Goal: Browse casually

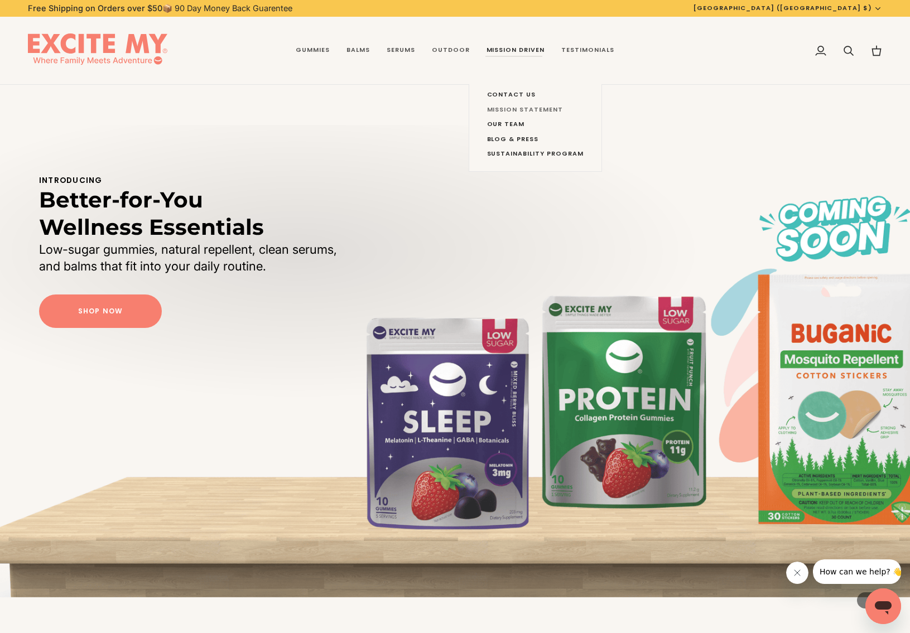
click at [518, 104] on link "Mission Statement" at bounding box center [535, 110] width 97 height 15
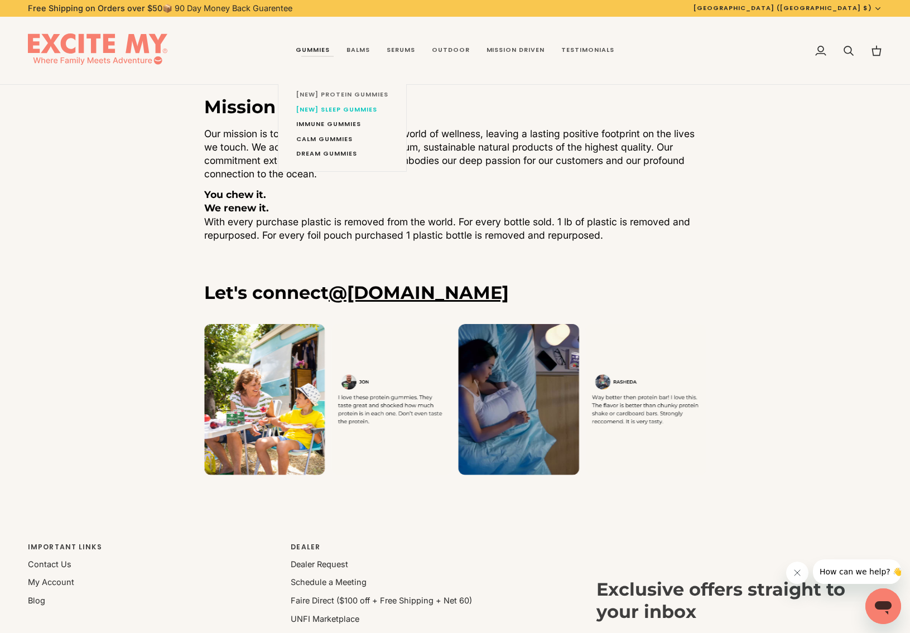
click at [379, 95] on span "[NEW] Protein Gummies" at bounding box center [342, 94] width 92 height 9
click at [326, 106] on span "[NEW] SLEEP Gummies" at bounding box center [342, 109] width 92 height 9
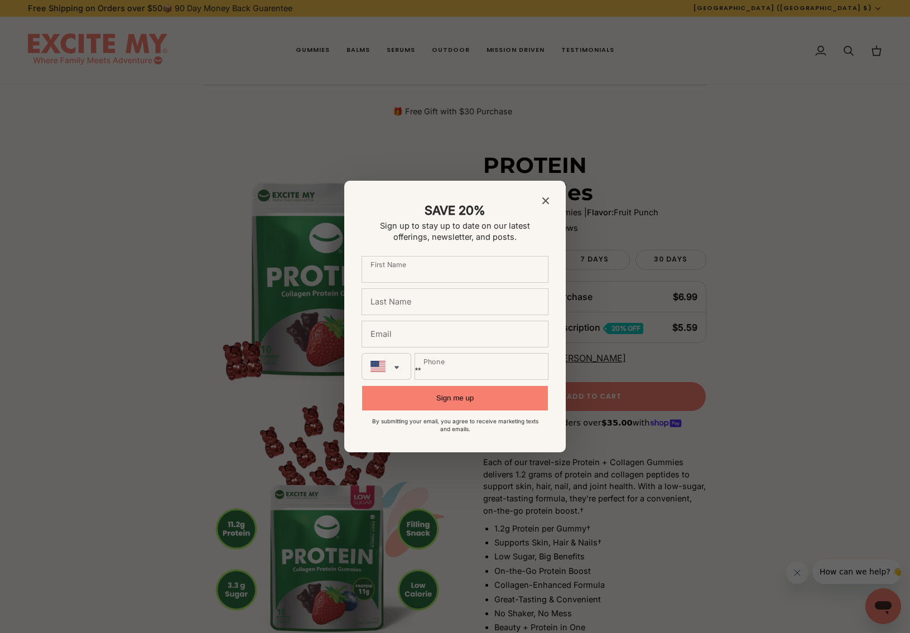
click at [546, 201] on icon "Close modal" at bounding box center [545, 200] width 7 height 7
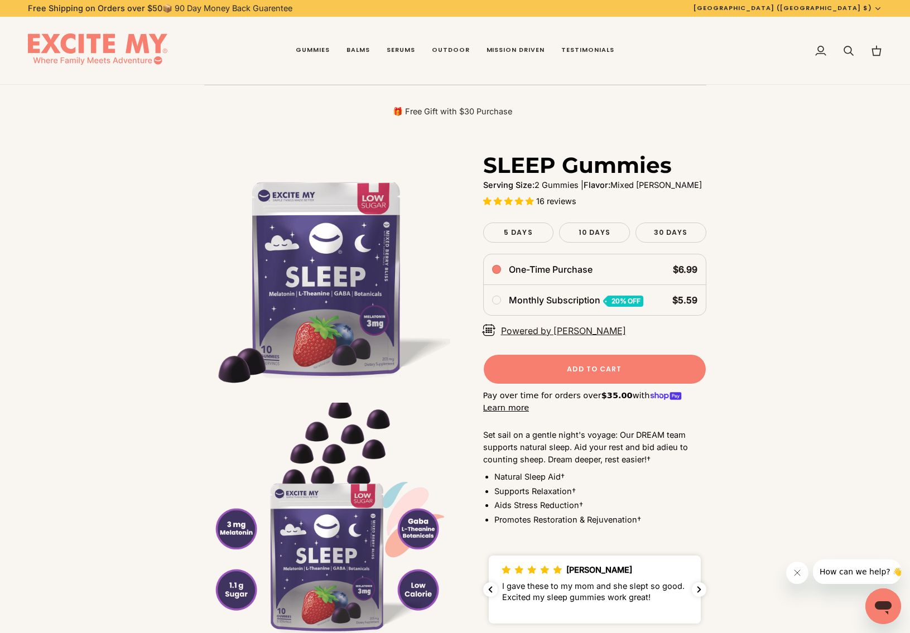
click at [135, 51] on img at bounding box center [97, 50] width 139 height 35
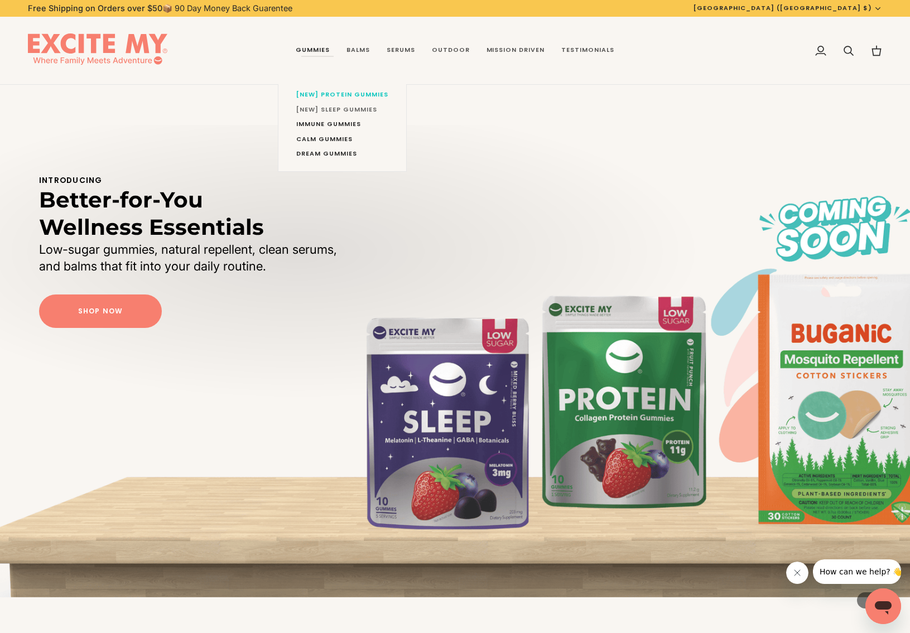
click at [336, 109] on span "[NEW] SLEEP Gummies" at bounding box center [342, 109] width 92 height 9
click at [335, 91] on span "[NEW] Protein Gummies" at bounding box center [342, 94] width 92 height 9
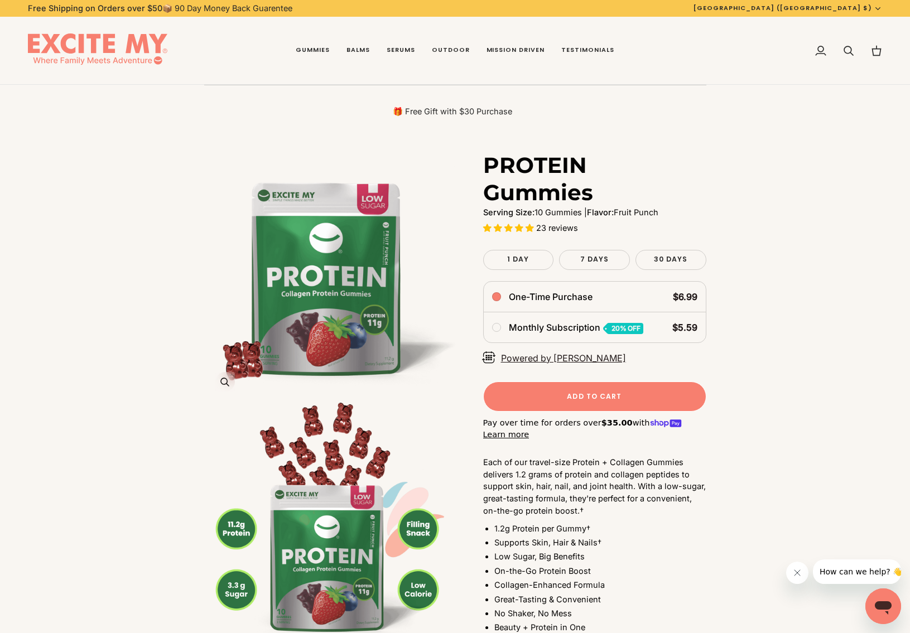
click at [356, 251] on img "PROTEIN Gummies" at bounding box center [329, 277] width 251 height 251
